Goal: Use online tool/utility: Utilize a website feature to perform a specific function

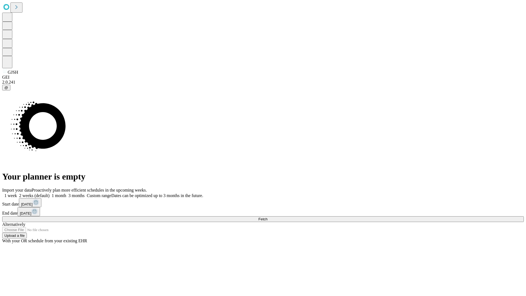
click at [268, 217] on span "Fetch" at bounding box center [262, 219] width 9 height 4
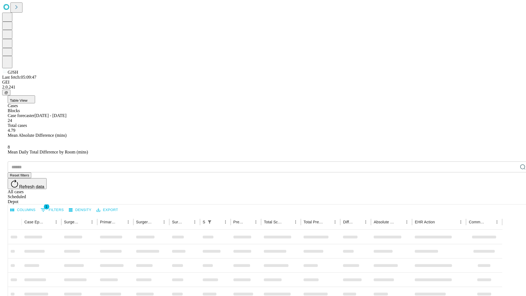
click at [27, 98] on span "Table View" at bounding box center [19, 100] width 18 height 4
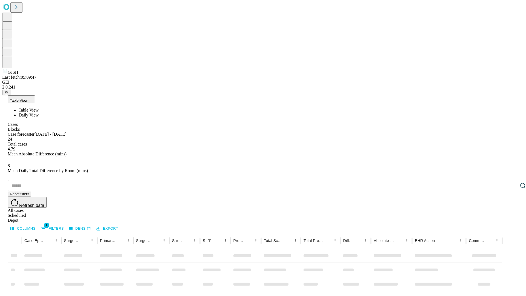
click at [39, 113] on span "Daily View" at bounding box center [29, 115] width 20 height 5
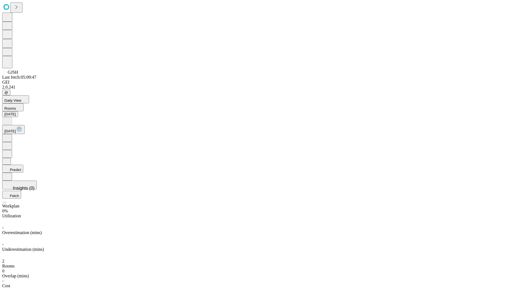
click at [23, 165] on button "Predict" at bounding box center [12, 169] width 21 height 8
